Goal: Use online tool/utility: Utilize a website feature to perform a specific function

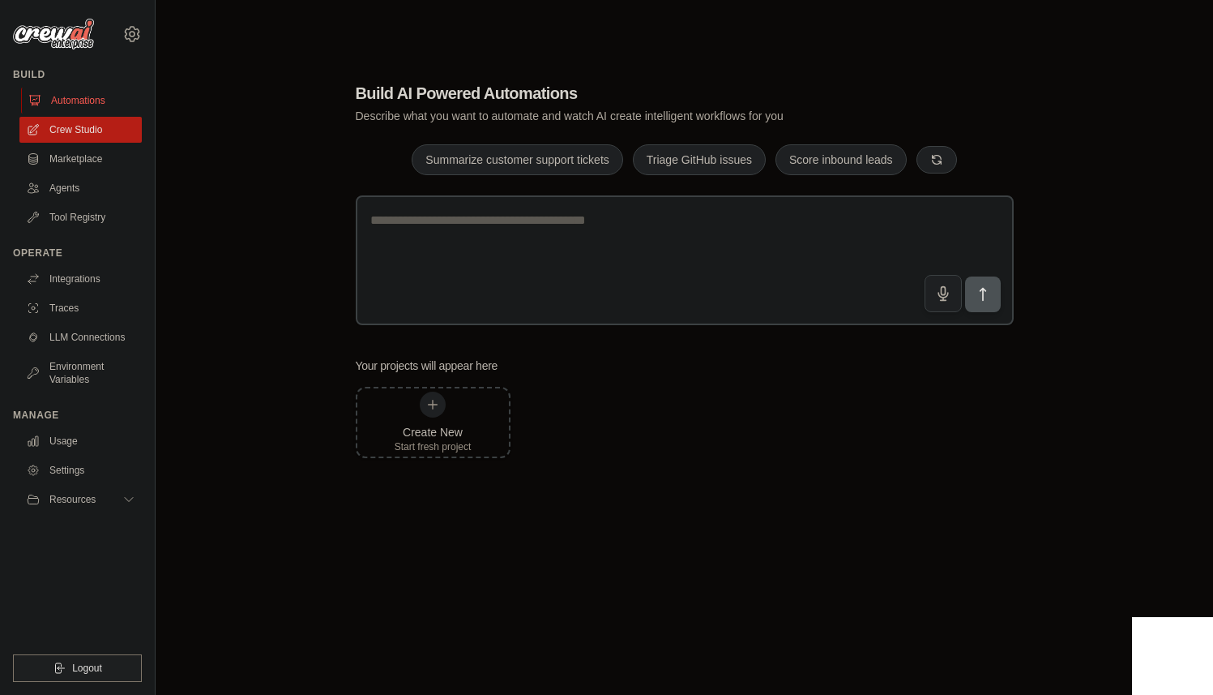
click at [79, 109] on link "Automations" at bounding box center [82, 101] width 122 height 26
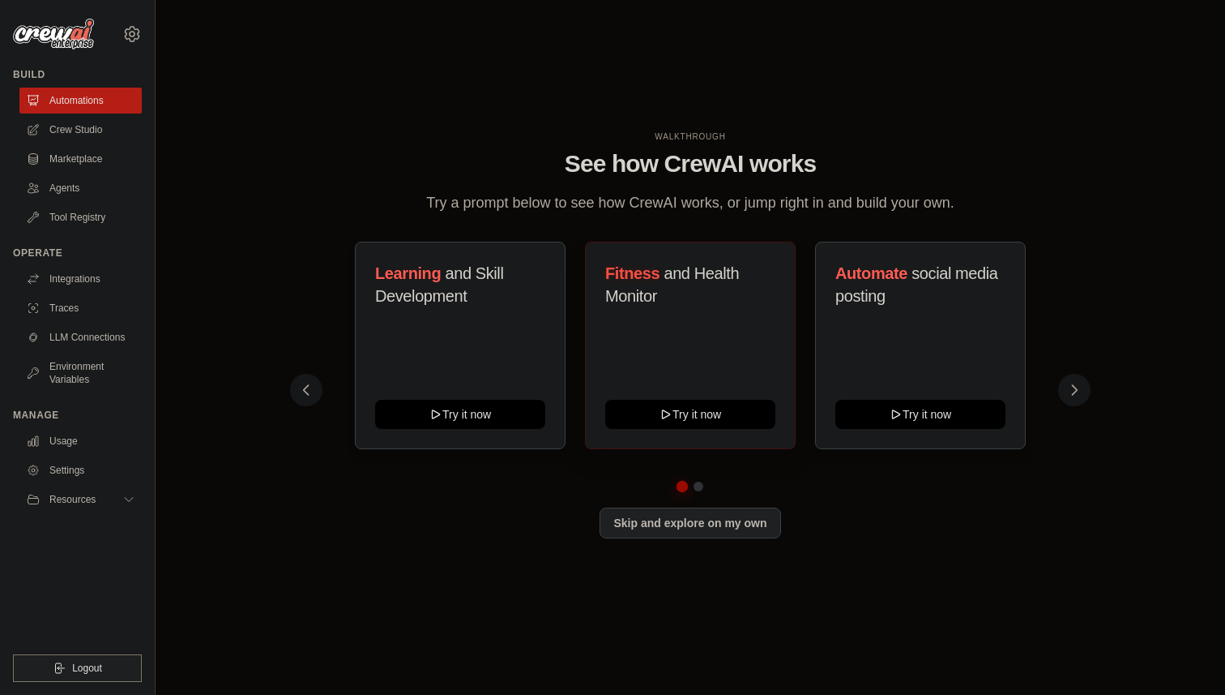
click at [684, 270] on span "and Health Monitor" at bounding box center [672, 284] width 134 height 41
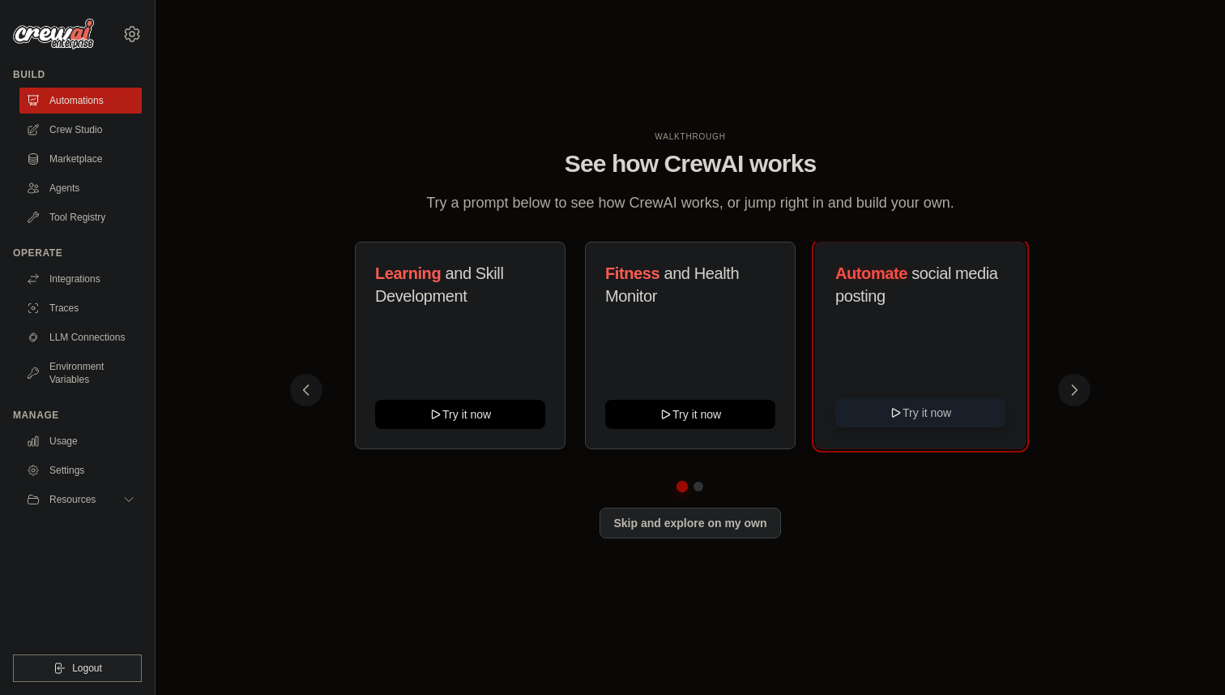
click at [925, 413] on button "Try it now" at bounding box center [921, 412] width 170 height 29
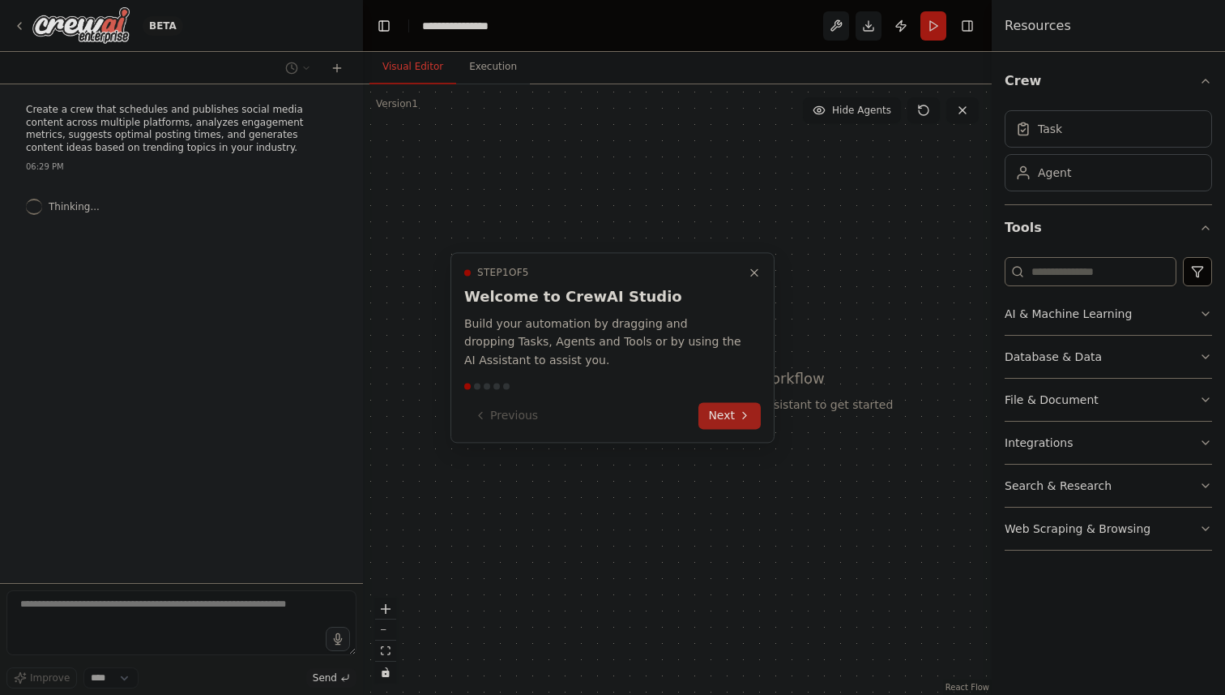
click at [733, 413] on button "Next" at bounding box center [730, 415] width 62 height 27
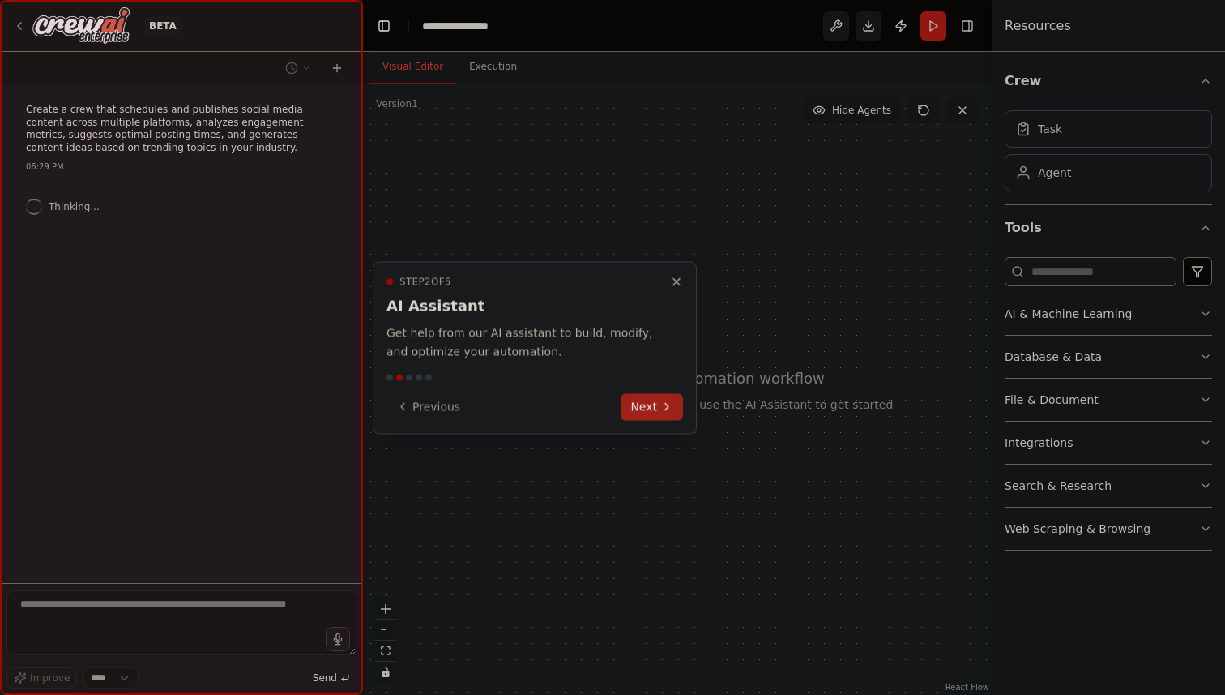
click at [733, 413] on div at bounding box center [612, 347] width 1225 height 695
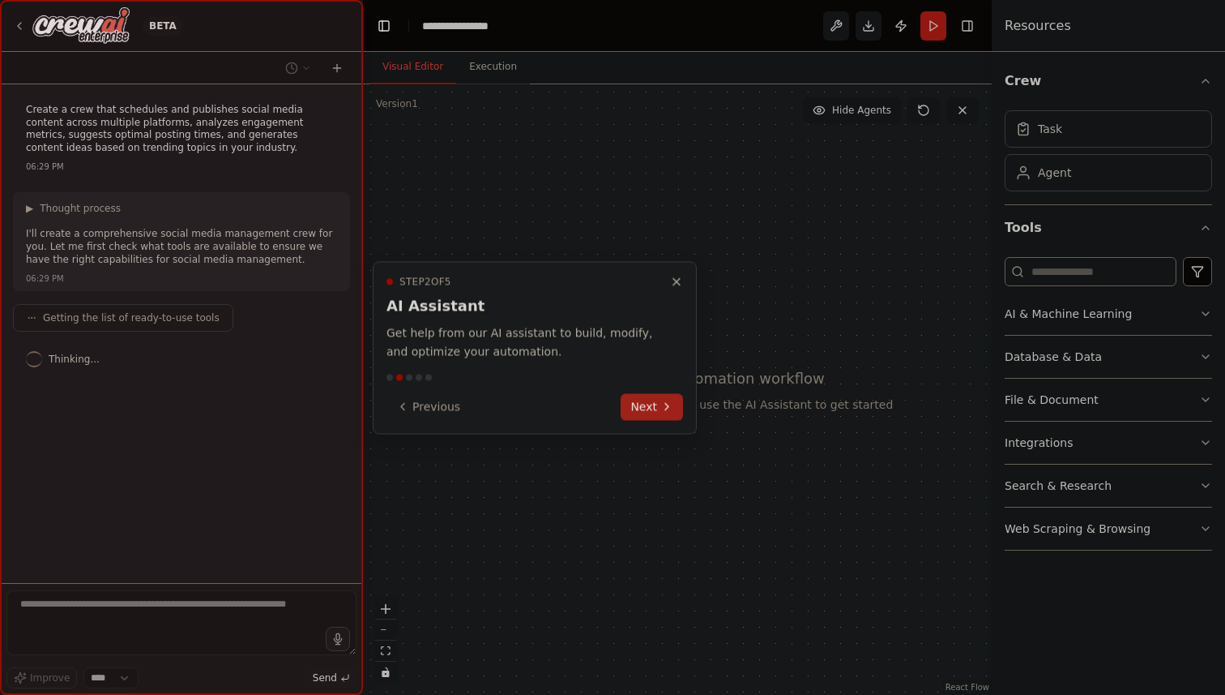
click at [664, 412] on icon at bounding box center [666, 406] width 13 height 13
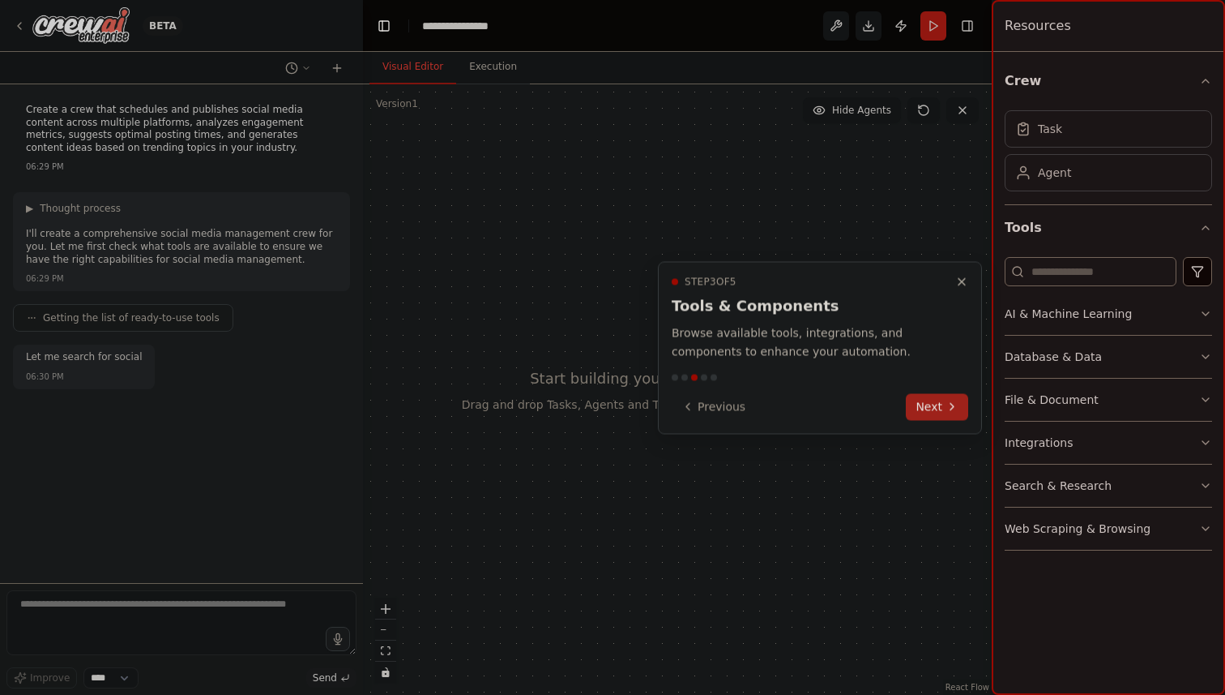
click at [951, 400] on icon at bounding box center [952, 406] width 13 height 13
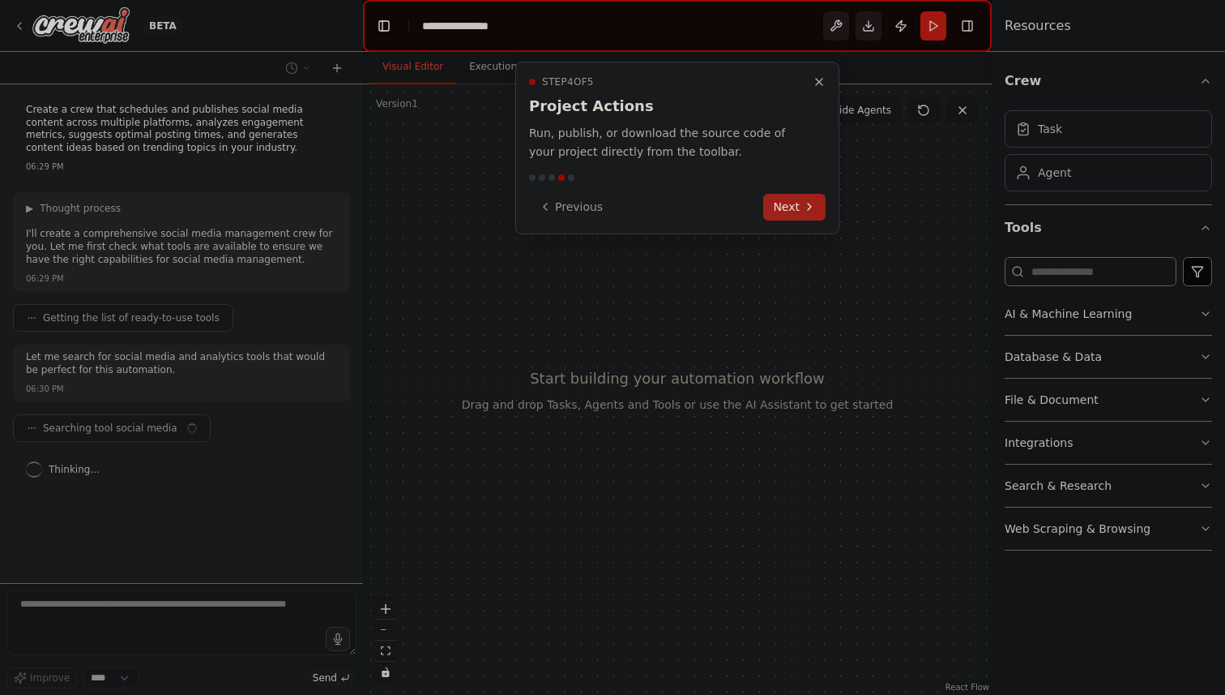
click at [814, 209] on icon at bounding box center [809, 206] width 13 height 13
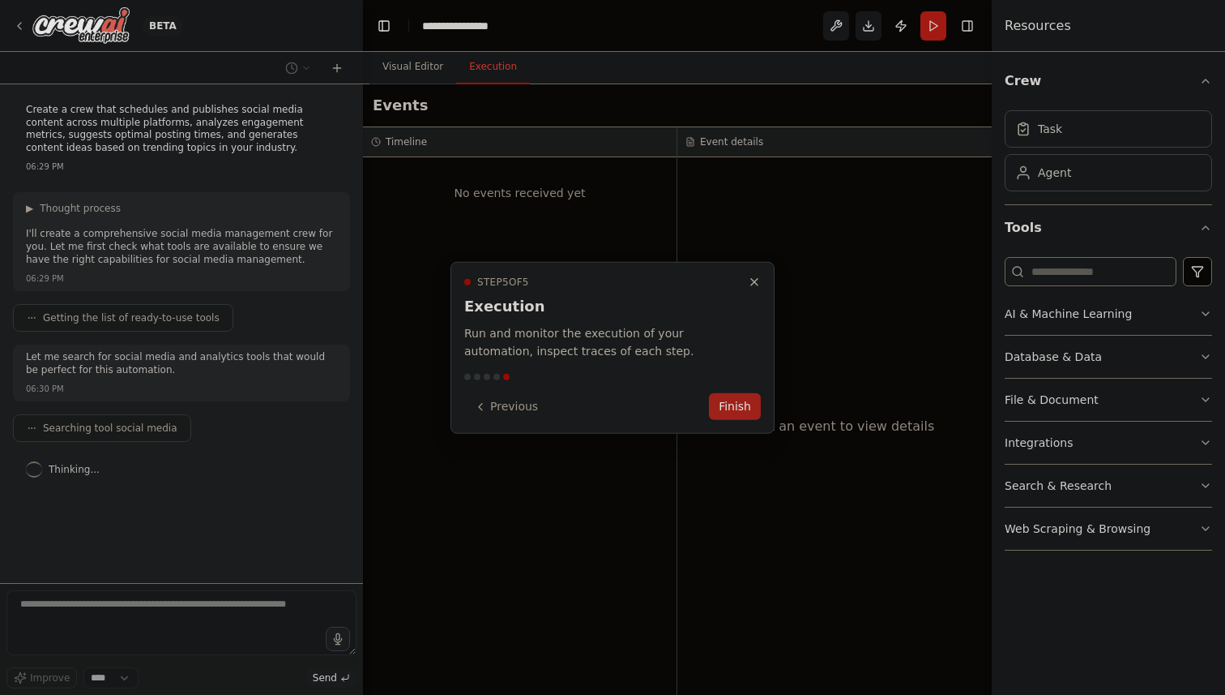
click at [725, 408] on button "Finish" at bounding box center [735, 406] width 52 height 27
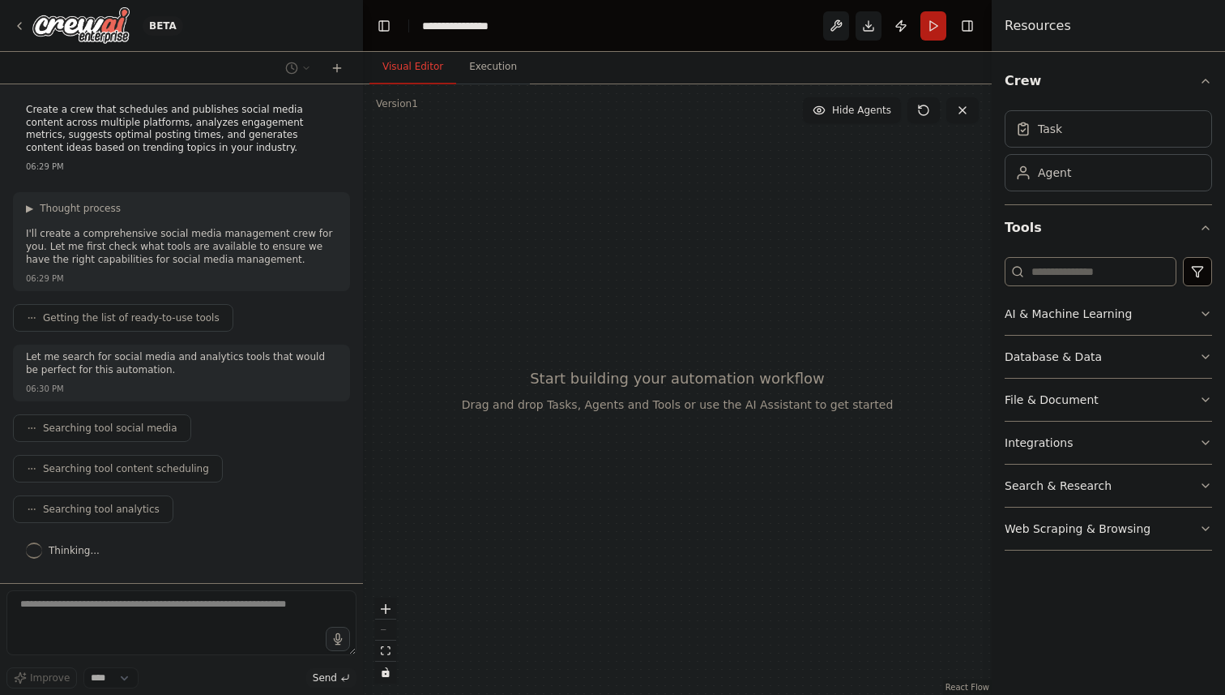
drag, startPoint x: 629, startPoint y: 322, endPoint x: 581, endPoint y: 408, distance: 98.3
click at [581, 408] on div at bounding box center [677, 389] width 629 height 610
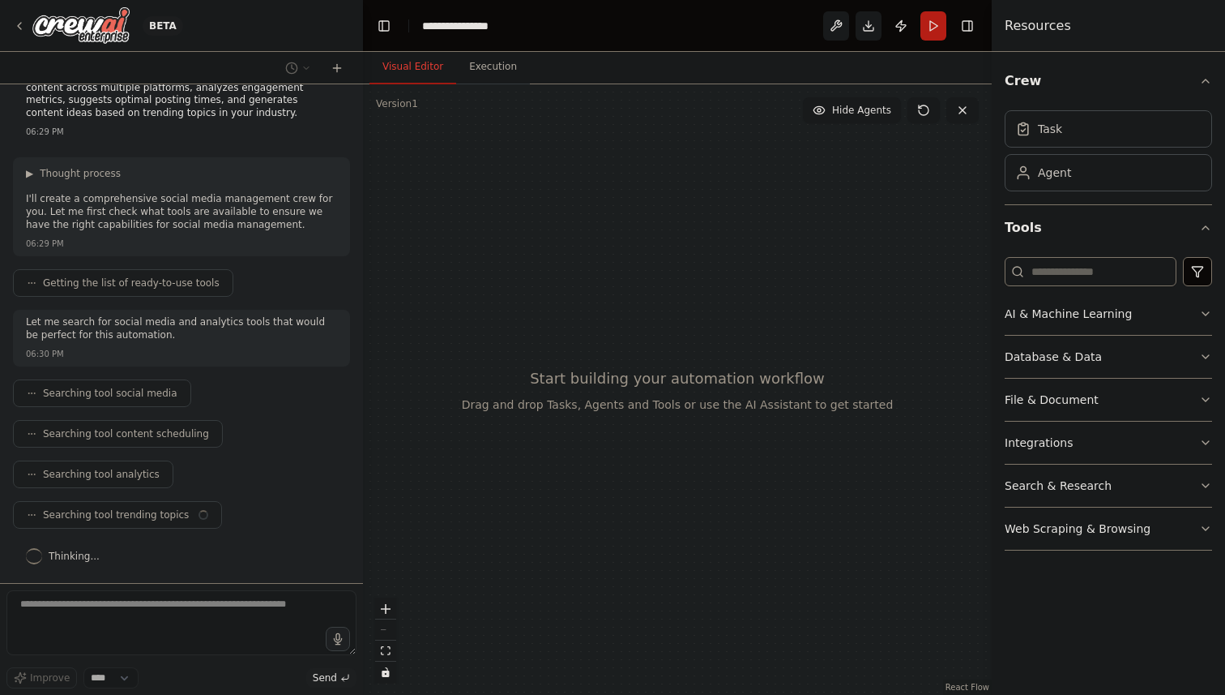
drag, startPoint x: 588, startPoint y: 395, endPoint x: 759, endPoint y: 312, distance: 190.3
click at [759, 312] on div at bounding box center [677, 389] width 629 height 610
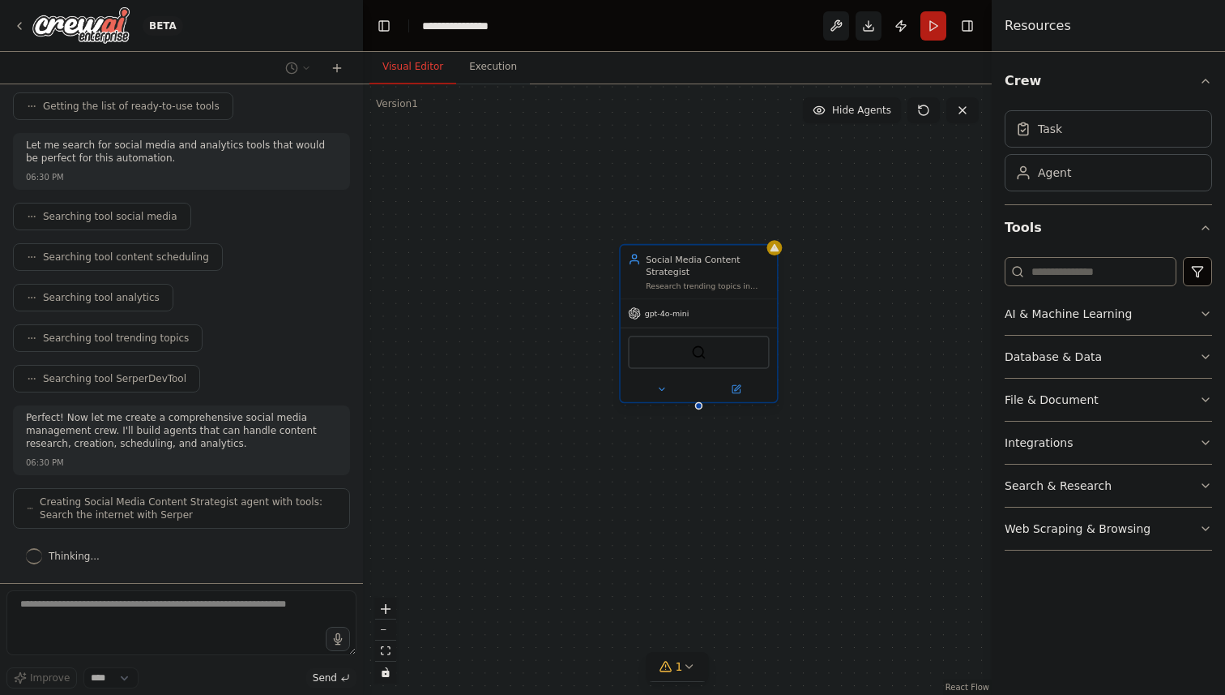
scroll to position [265, 0]
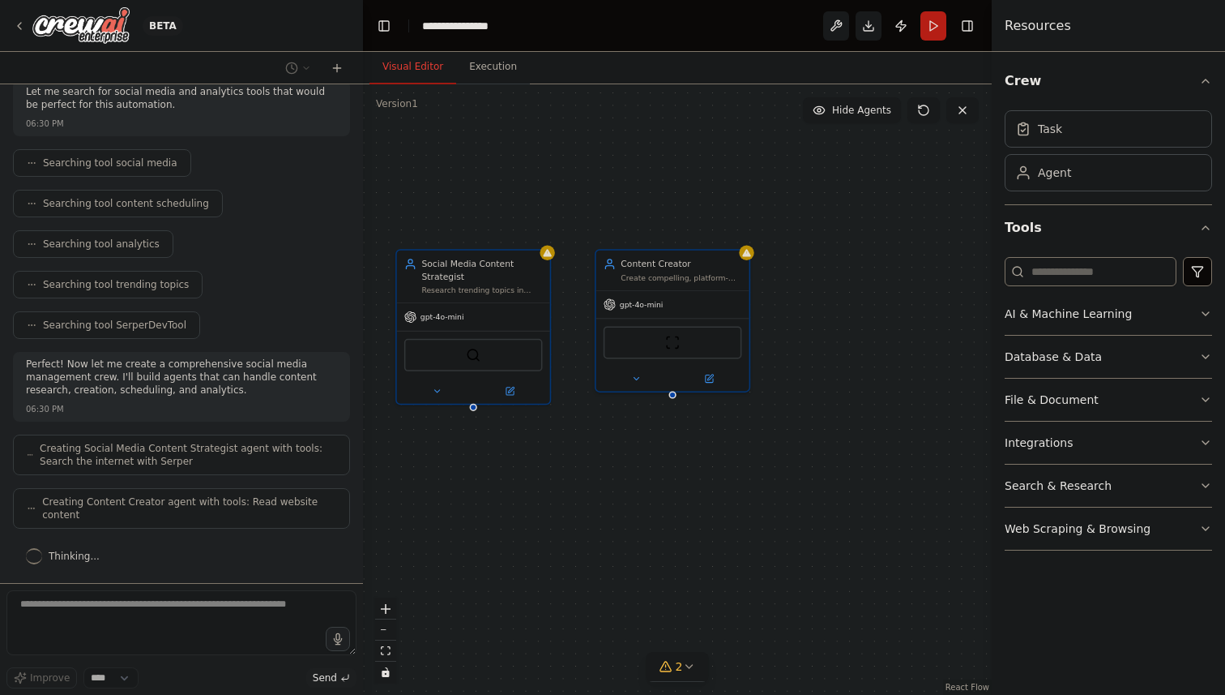
drag, startPoint x: 820, startPoint y: 418, endPoint x: 624, endPoint y: 417, distance: 196.1
click at [624, 417] on div "Social Media Content Strategist Research trending topics in {industry}, analyze…" at bounding box center [677, 389] width 629 height 610
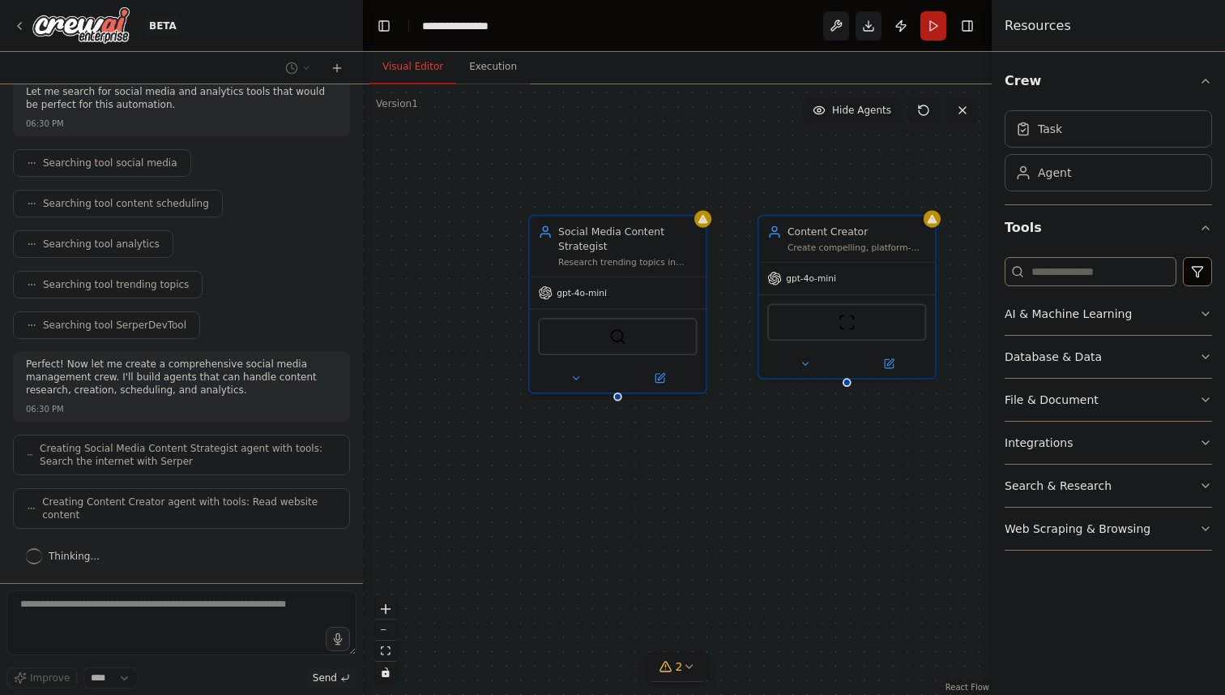
drag, startPoint x: 542, startPoint y: 424, endPoint x: 739, endPoint y: 416, distance: 197.1
click at [739, 416] on div "Social Media Content Strategist Research trending topics in {industry}, analyze…" at bounding box center [677, 389] width 629 height 610
